Goal: Transaction & Acquisition: Book appointment/travel/reservation

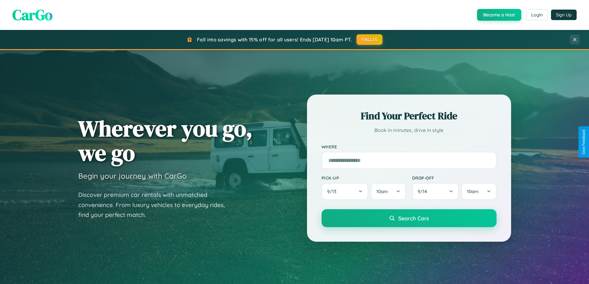
scroll to position [1189, 0]
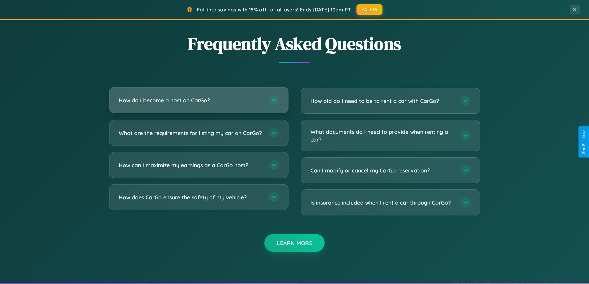
click at [198, 101] on h3 "How do I become a host on CarGo?" at bounding box center [191, 100] width 144 height 8
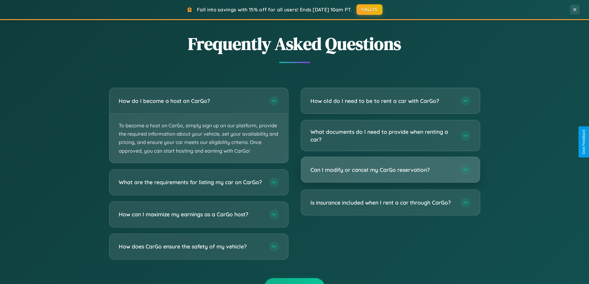
click at [390, 170] on h3 "Can I modify or cancel my CarGo reservation?" at bounding box center [382, 170] width 144 height 8
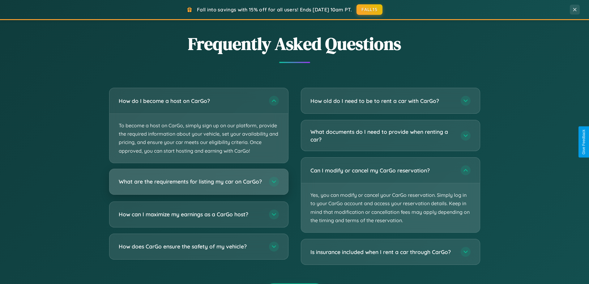
click at [198, 185] on h3 "What are the requirements for listing my car on CarGo?" at bounding box center [191, 182] width 144 height 8
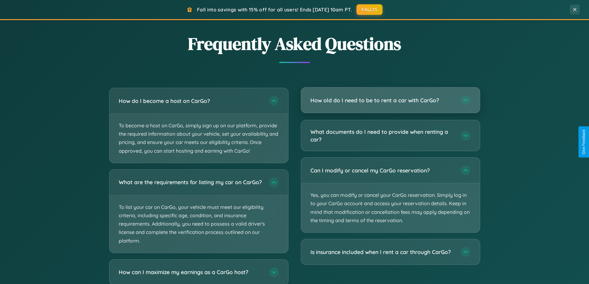
click at [390, 101] on h3 "How old do I need to be to rent a car with CarGo?" at bounding box center [382, 100] width 144 height 8
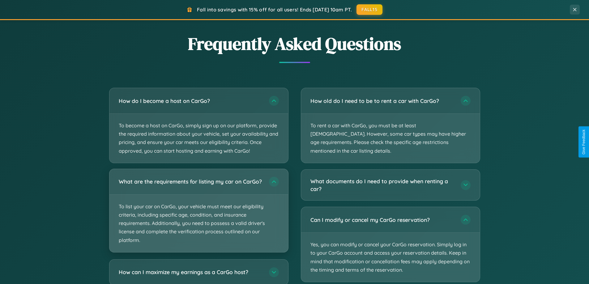
click at [198, 214] on p "To list your car on CarGo, your vehicle must meet our eligibility criteria, inc…" at bounding box center [198, 223] width 179 height 57
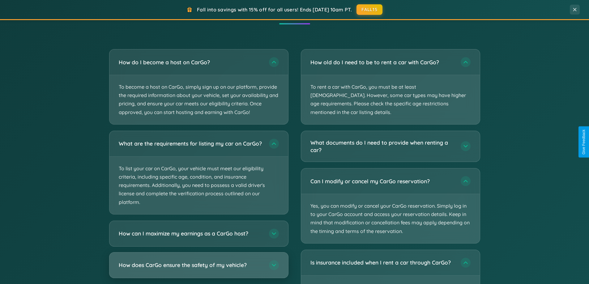
click at [198, 269] on h3 "How does CarGo ensure the safety of my vehicle?" at bounding box center [191, 265] width 144 height 8
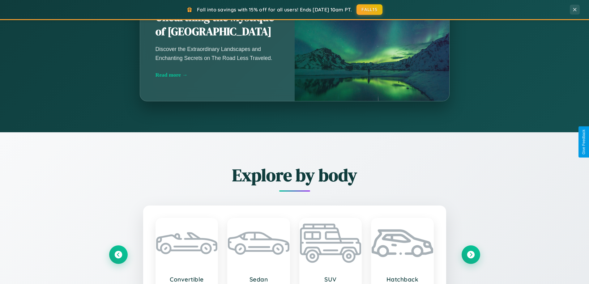
scroll to position [425, 0]
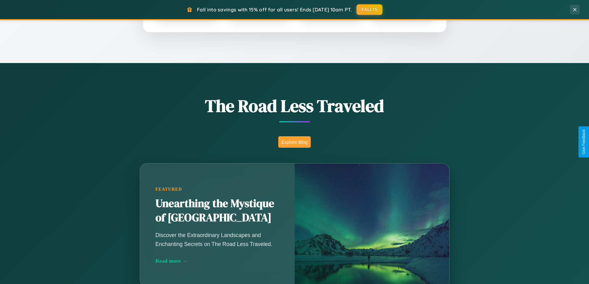
click at [294, 142] on button "Explore Blog" at bounding box center [294, 141] width 32 height 11
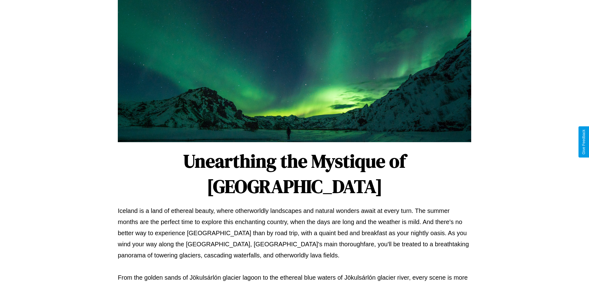
scroll to position [200, 0]
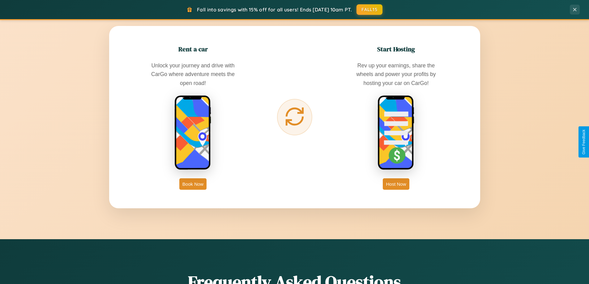
scroll to position [993, 0]
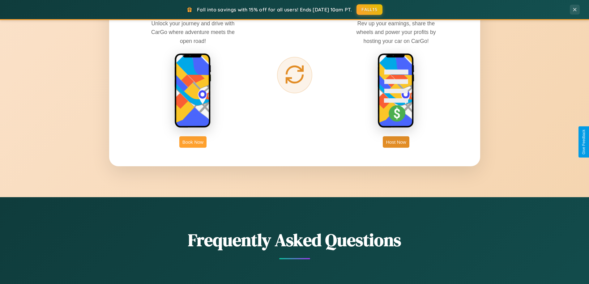
click at [193, 142] on button "Book Now" at bounding box center [192, 141] width 27 height 11
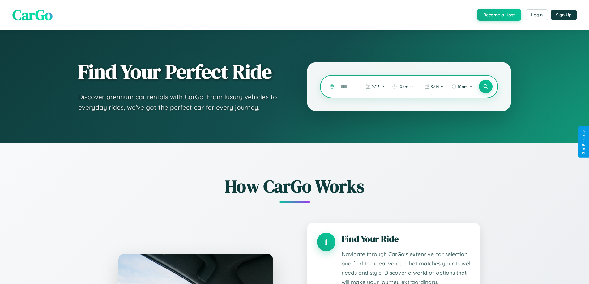
click at [345, 87] on input "text" at bounding box center [345, 86] width 16 height 11
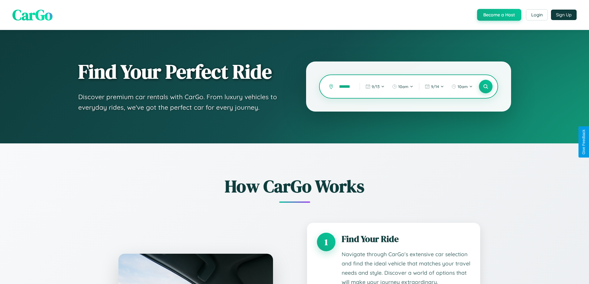
scroll to position [0, 19]
type input "**********"
click at [485, 87] on icon at bounding box center [486, 87] width 6 height 6
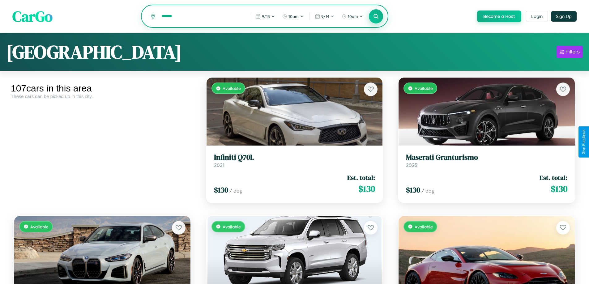
type input "******"
click at [376, 17] on icon at bounding box center [376, 16] width 6 height 6
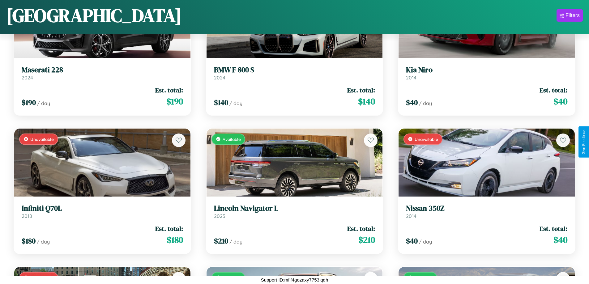
scroll to position [5031, 0]
